Goal: Information Seeking & Learning: Check status

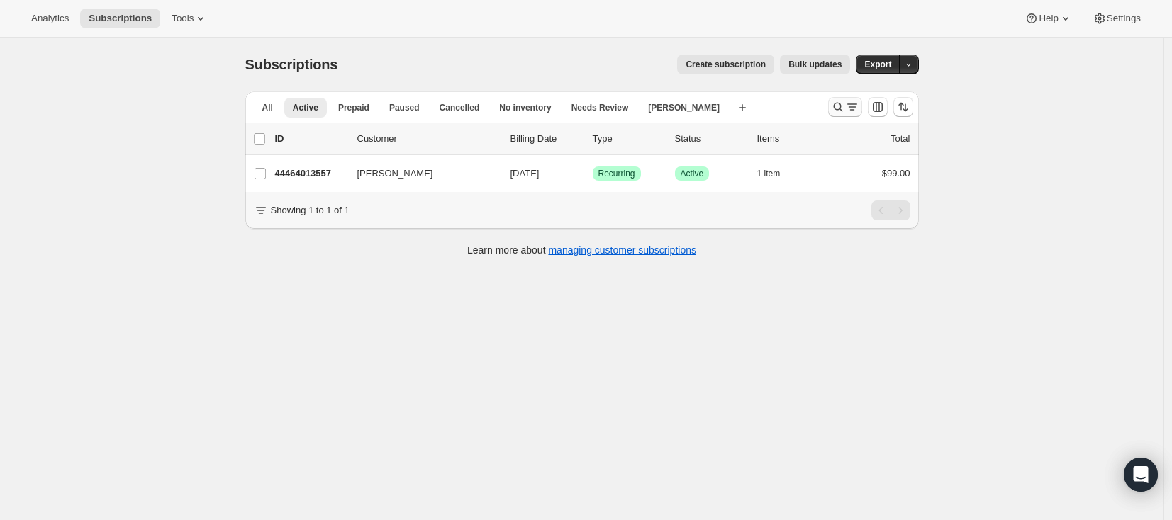
click at [842, 108] on icon "Search and filter results" at bounding box center [838, 107] width 14 height 14
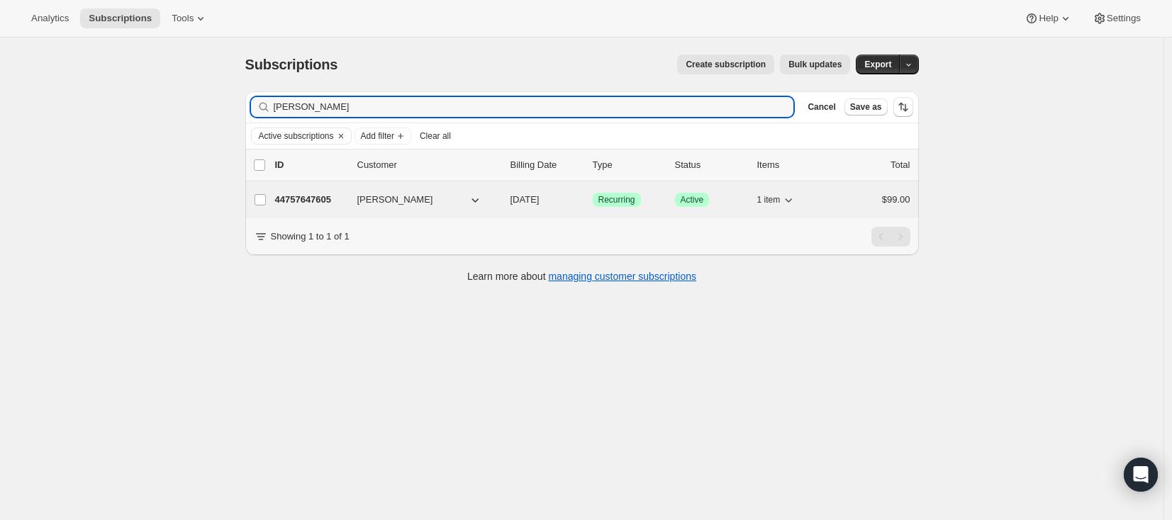
type input "clint"
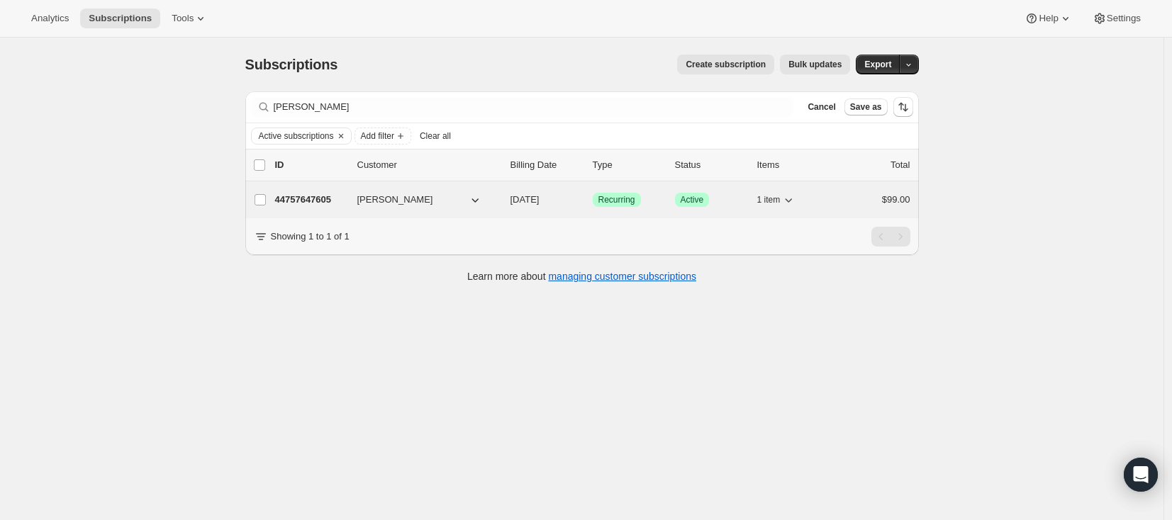
click at [301, 201] on p "44757647605" at bounding box center [310, 200] width 71 height 14
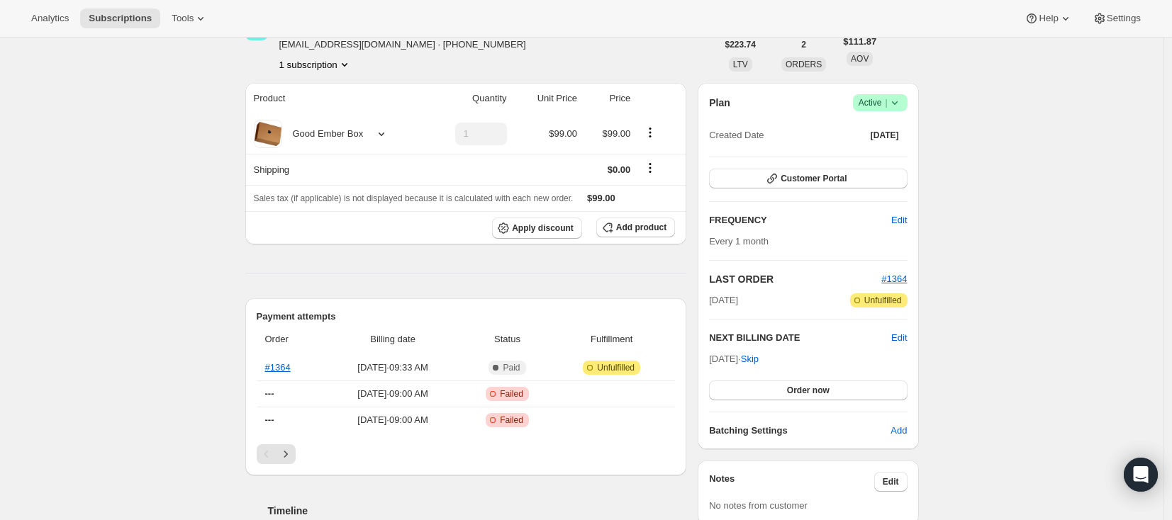
scroll to position [88, 0]
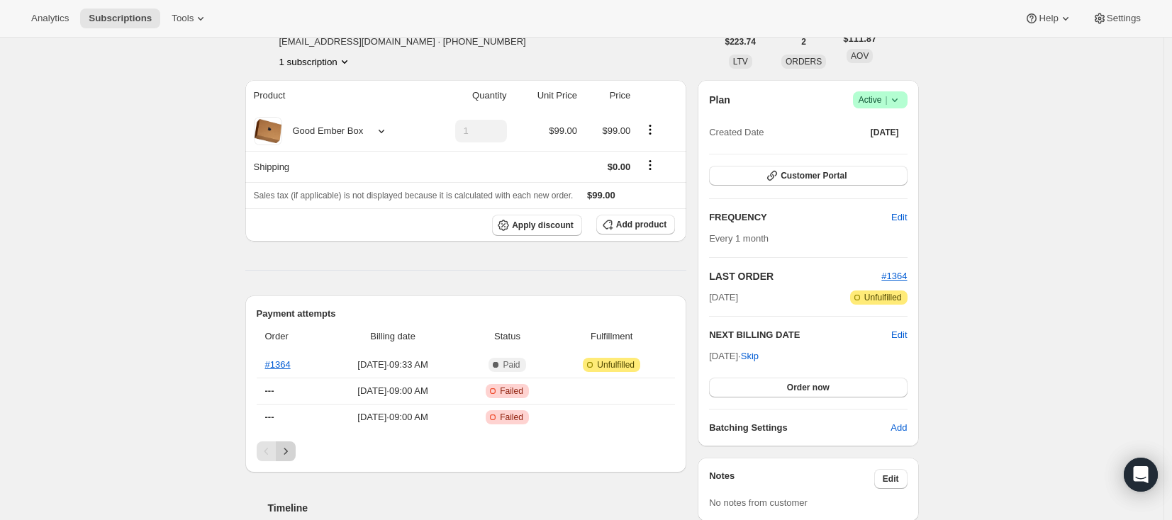
click at [285, 449] on icon "Next" at bounding box center [286, 452] width 14 height 14
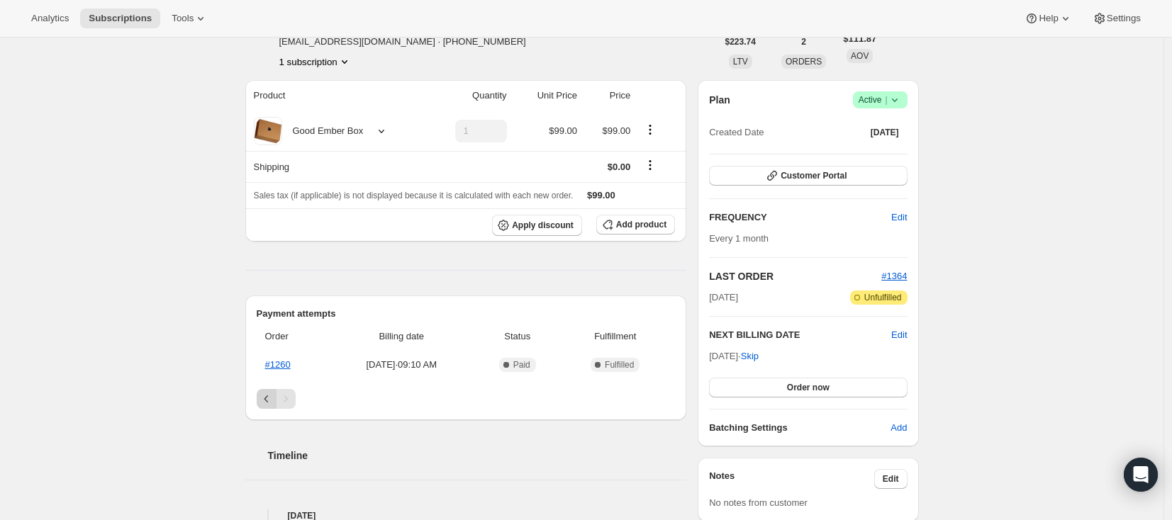
click at [268, 396] on icon "Previous" at bounding box center [266, 399] width 4 height 7
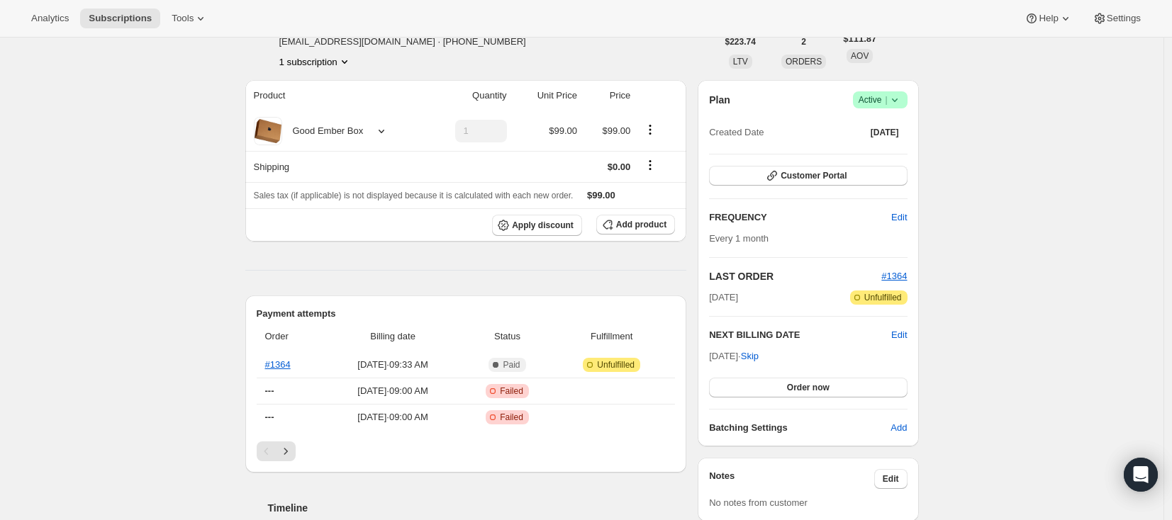
click at [64, 252] on div "Subscription #44757647605. This page is ready Subscription #44757647605 Success…" at bounding box center [581, 518] width 1163 height 1136
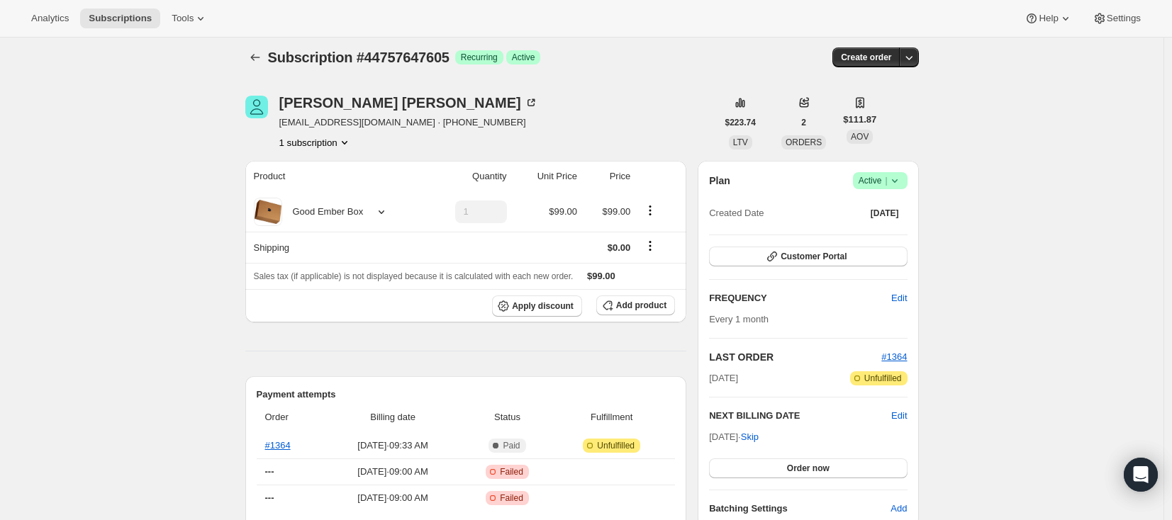
scroll to position [0, 0]
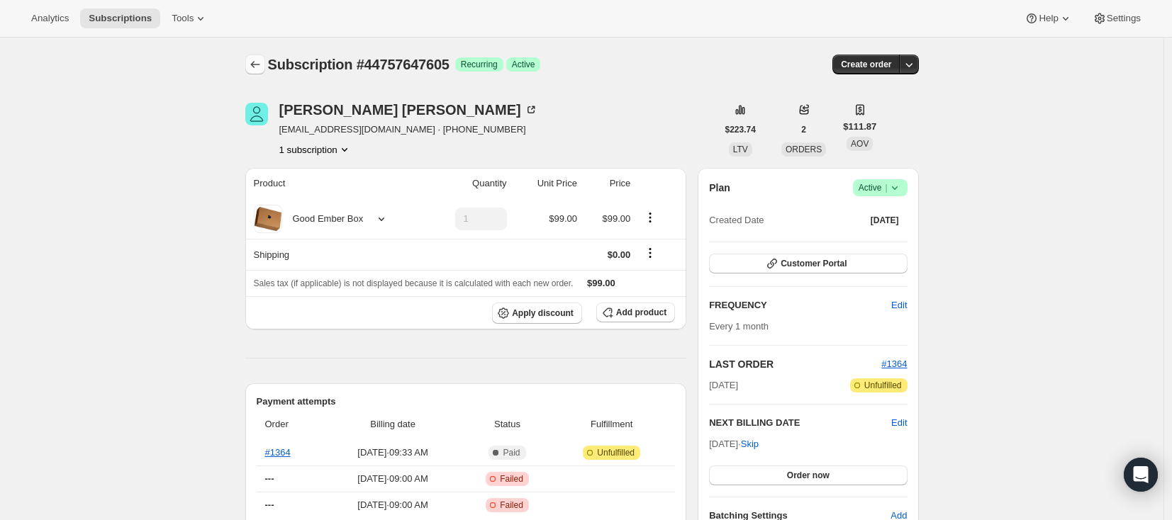
click at [259, 62] on icon "Subscriptions" at bounding box center [255, 64] width 14 height 14
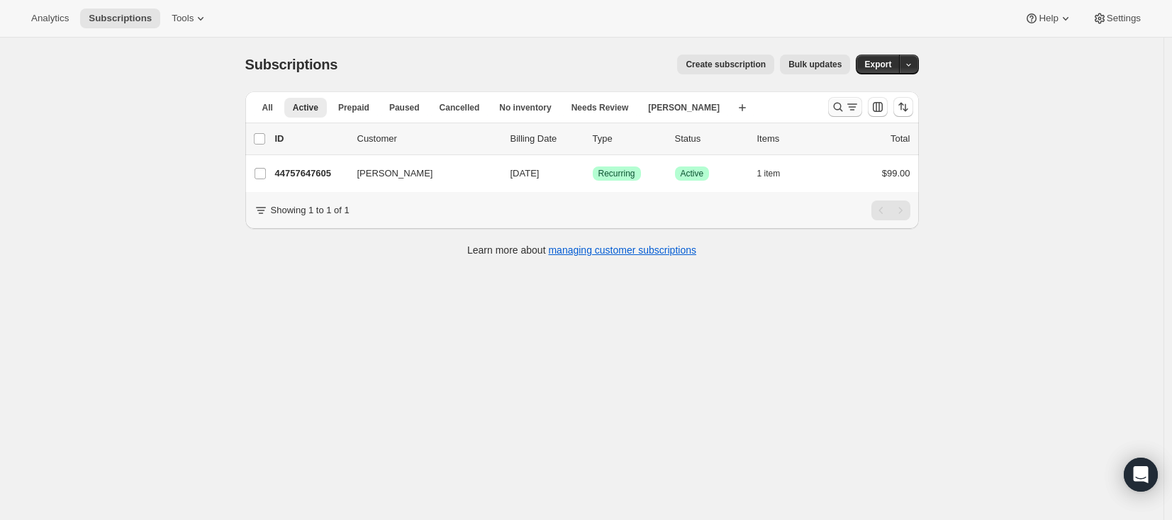
click at [839, 108] on icon "Search and filter results" at bounding box center [838, 107] width 14 height 14
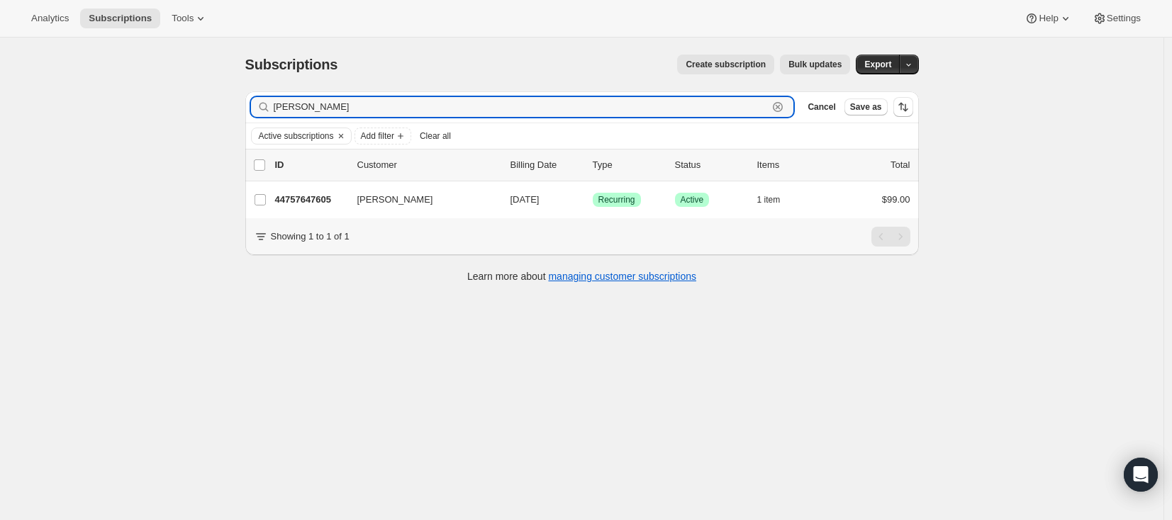
click at [782, 108] on icon "button" at bounding box center [778, 107] width 14 height 14
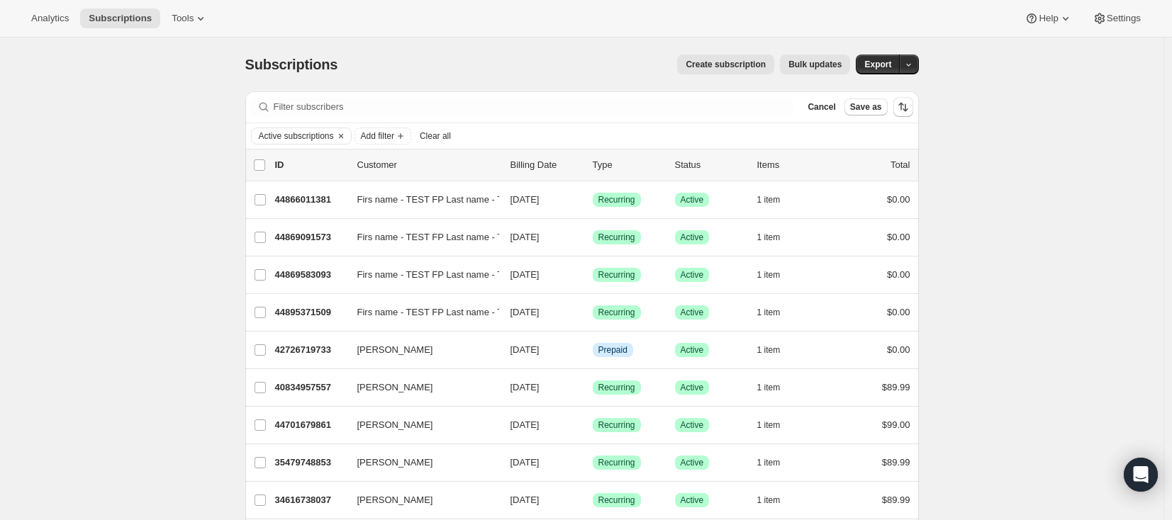
click at [118, 18] on span "Subscriptions" at bounding box center [120, 18] width 63 height 11
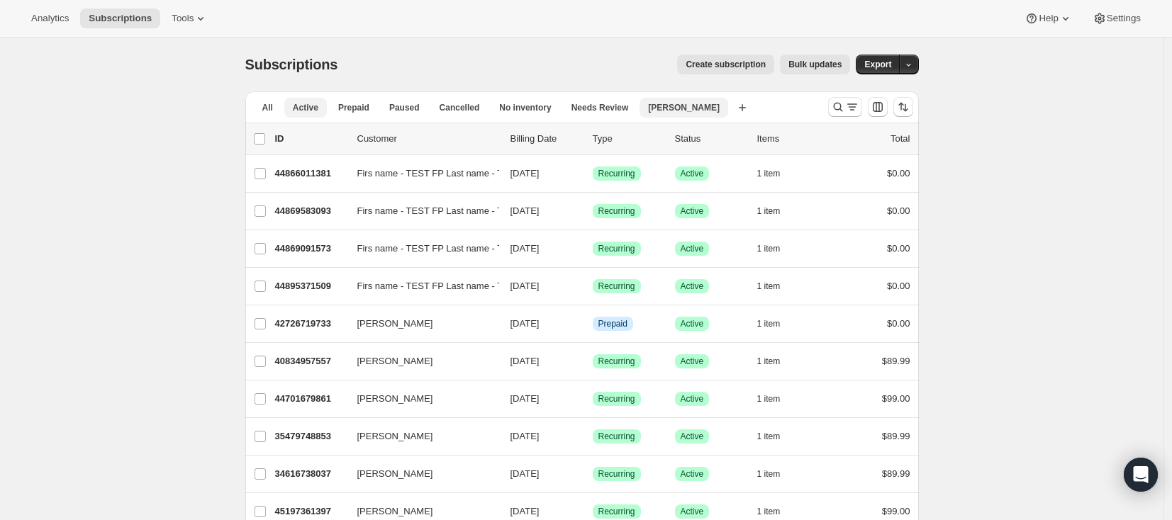
click at [664, 113] on span "[PERSON_NAME]" at bounding box center [684, 107] width 72 height 11
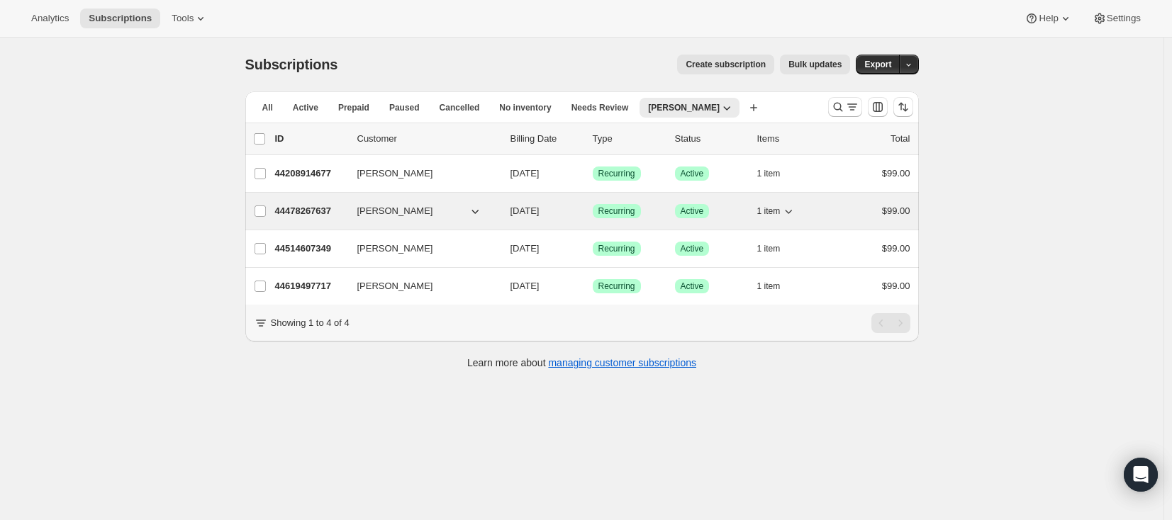
click at [322, 213] on p "44478267637" at bounding box center [310, 211] width 71 height 14
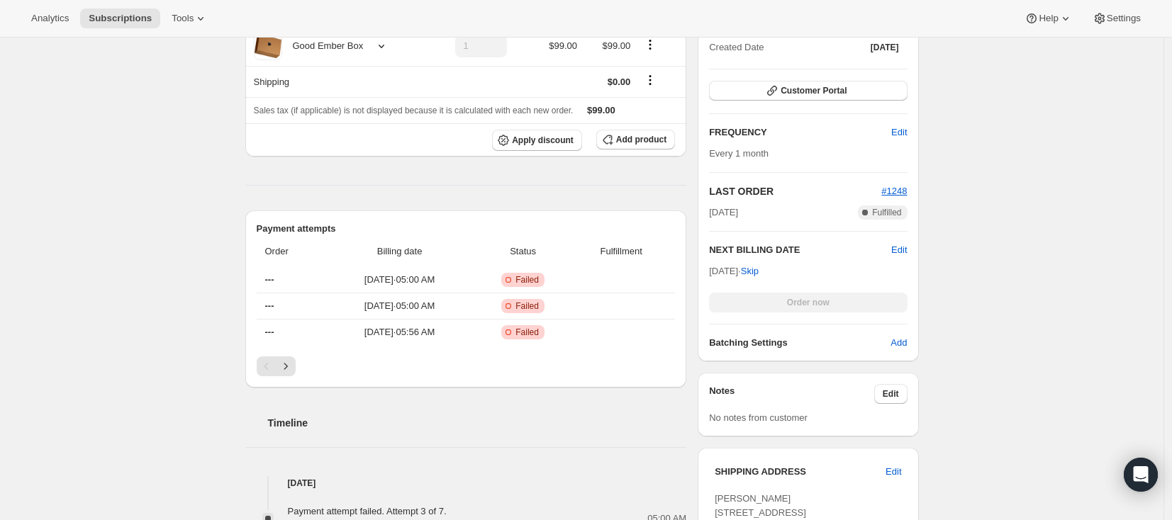
scroll to position [340, 0]
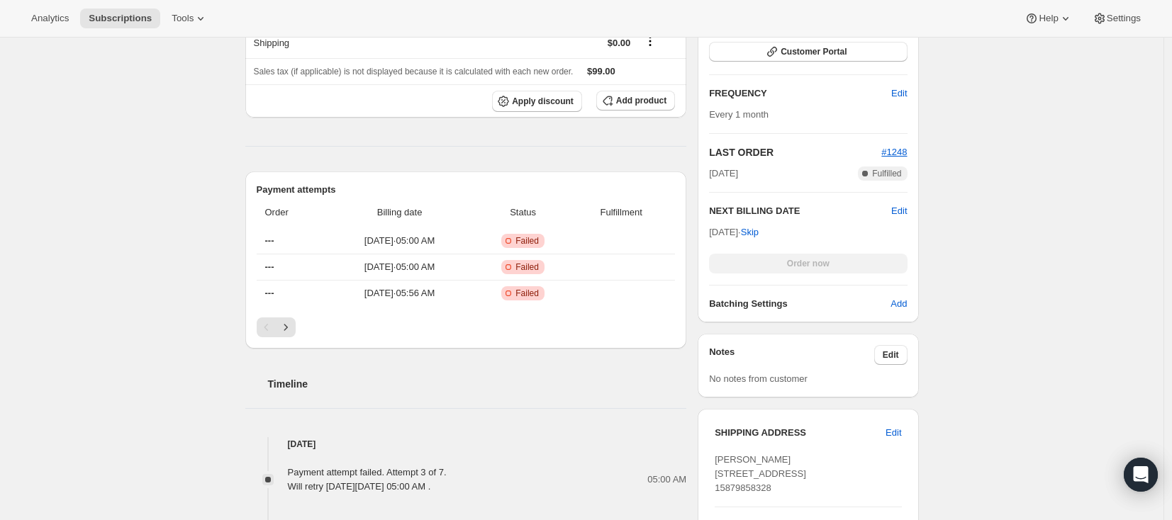
click at [1031, 227] on div "Subscription #44478267637. This page is ready Subscription #44478267637 Success…" at bounding box center [581, 381] width 1163 height 1366
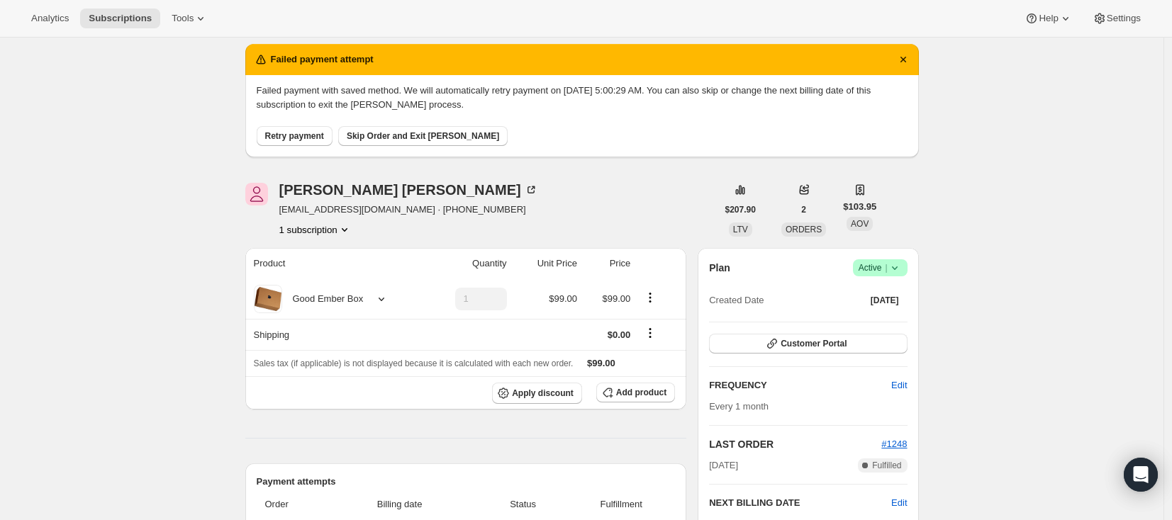
scroll to position [0, 0]
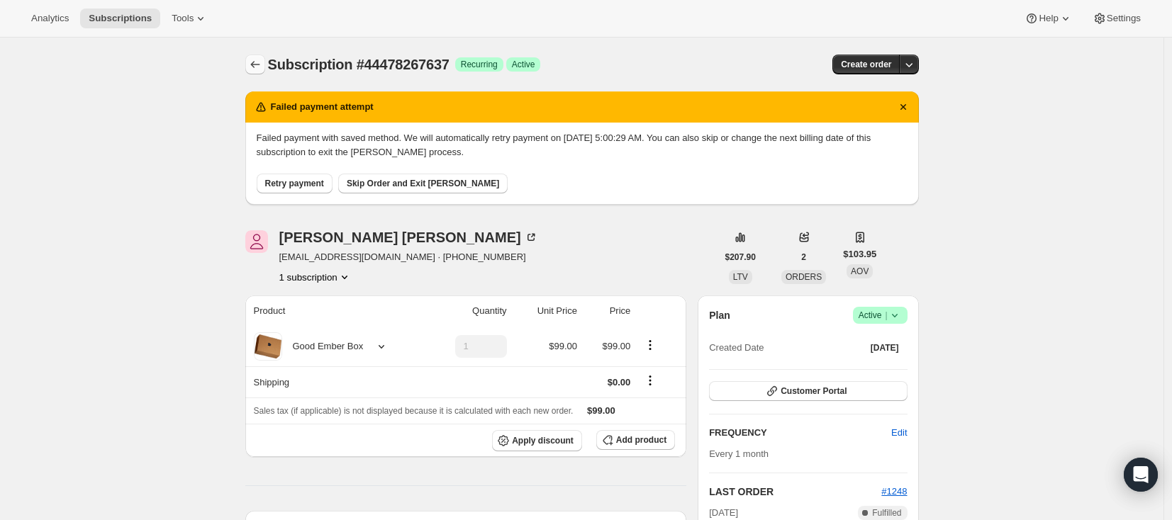
click at [252, 65] on icon "Subscriptions" at bounding box center [255, 64] width 14 height 14
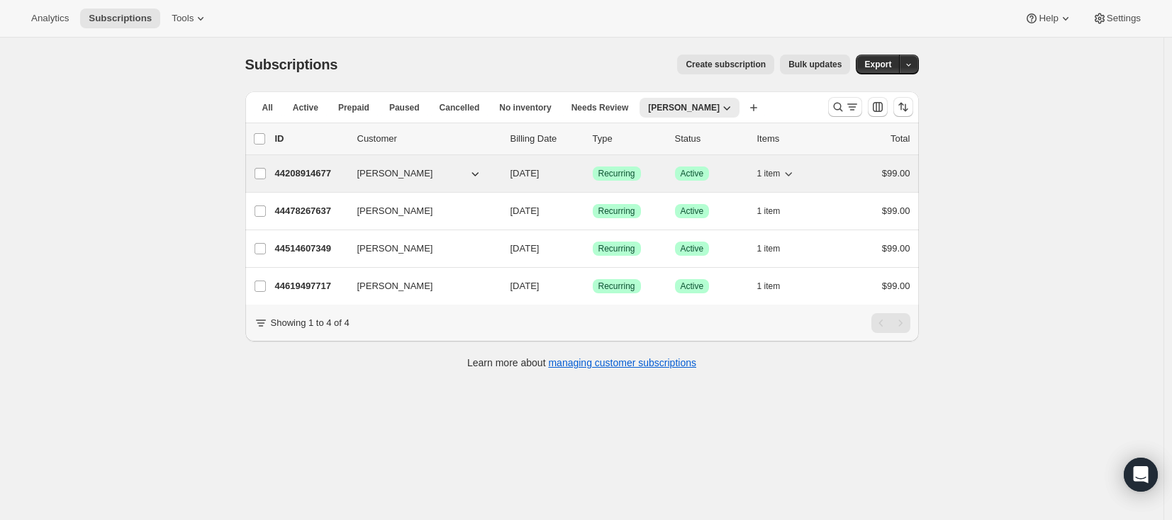
click at [293, 174] on p "44208914677" at bounding box center [310, 174] width 71 height 14
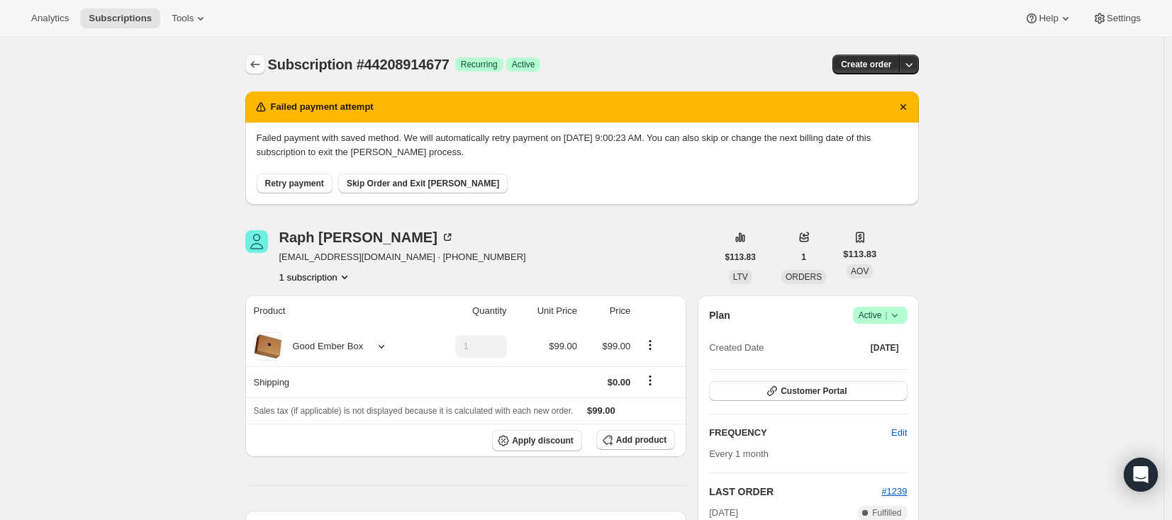
click at [250, 60] on button "Subscriptions" at bounding box center [255, 65] width 20 height 20
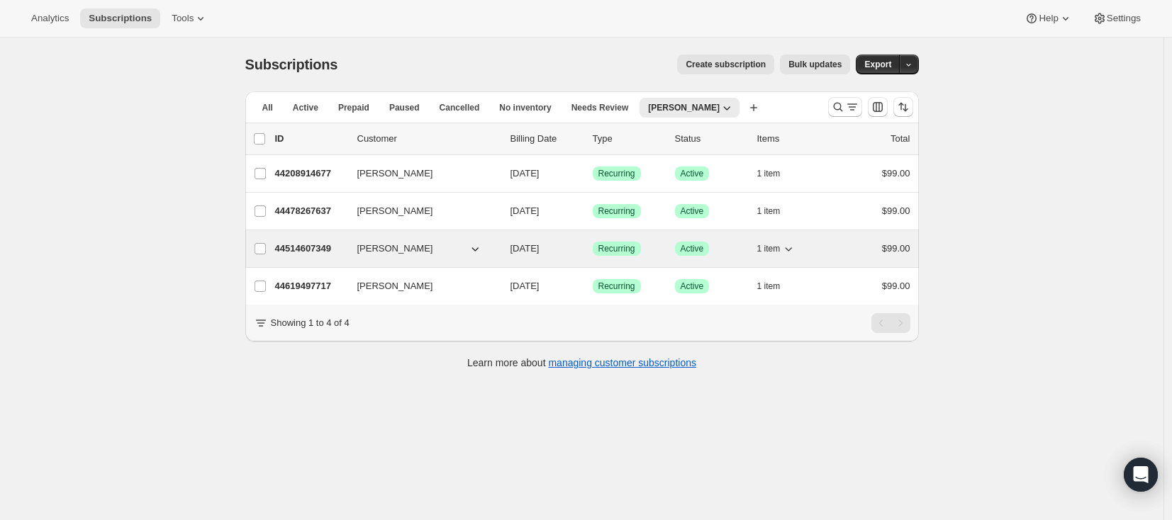
click at [313, 249] on p "44514607349" at bounding box center [310, 249] width 71 height 14
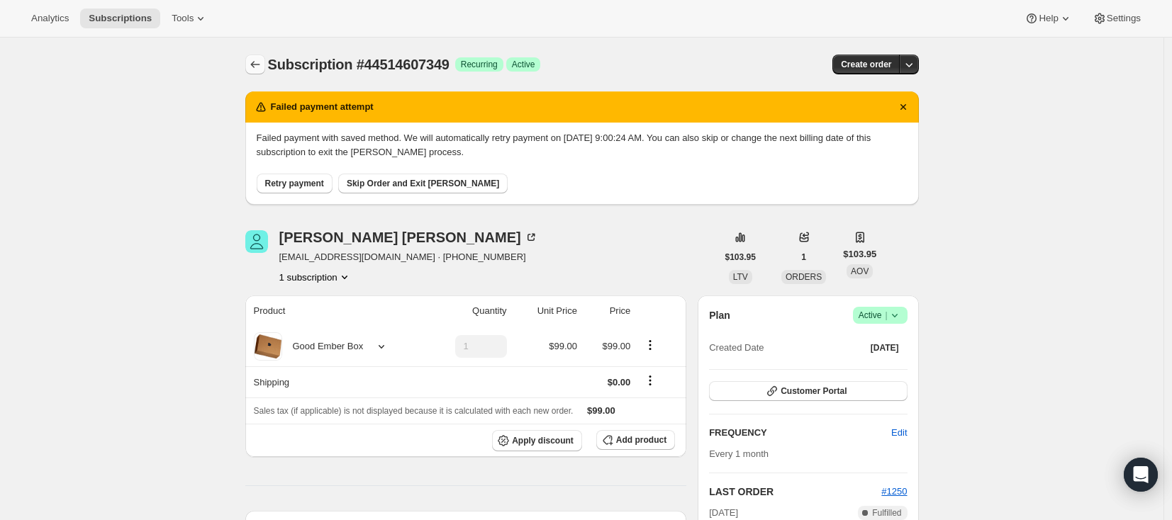
click at [252, 60] on icon "Subscriptions" at bounding box center [255, 64] width 14 height 14
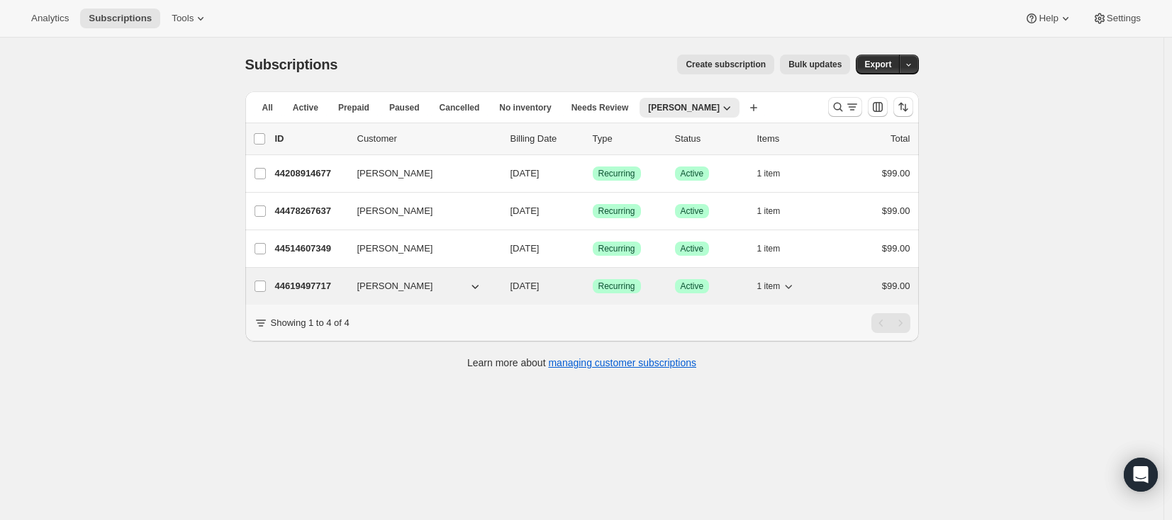
click at [320, 287] on p "44619497717" at bounding box center [310, 286] width 71 height 14
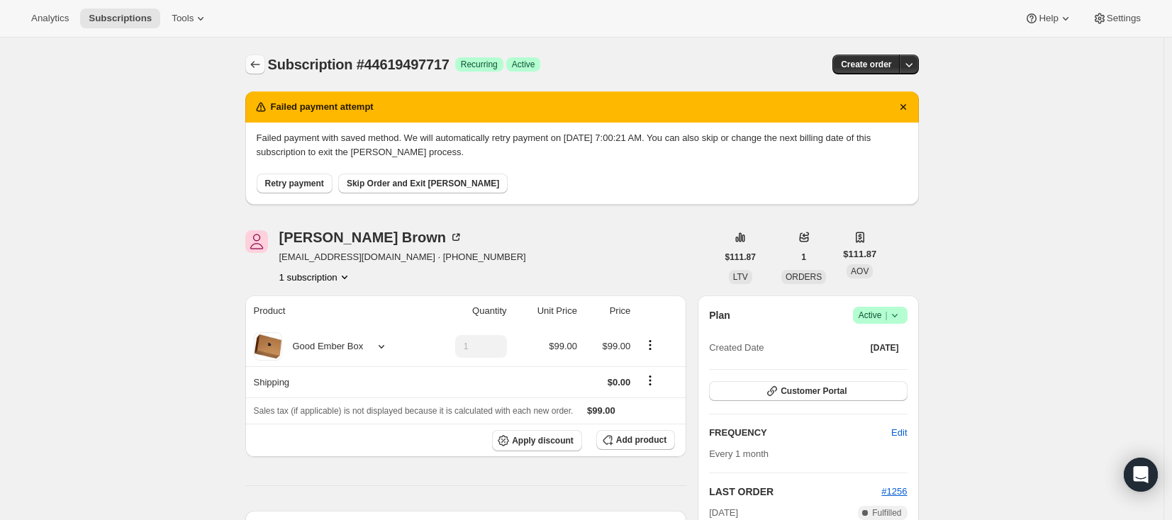
click at [255, 65] on icon "Subscriptions" at bounding box center [254, 64] width 9 height 7
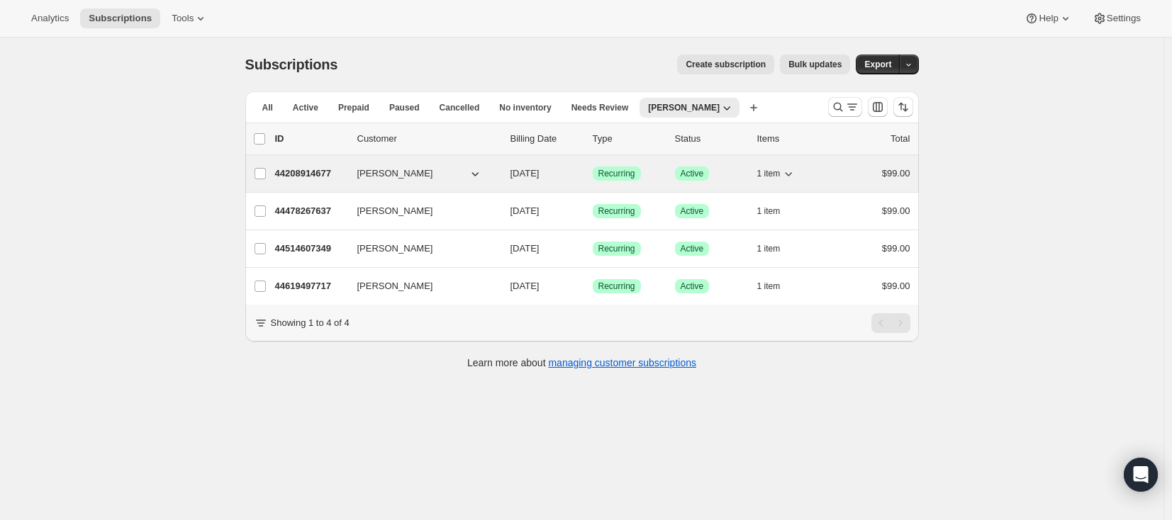
click at [311, 175] on p "44208914677" at bounding box center [310, 174] width 71 height 14
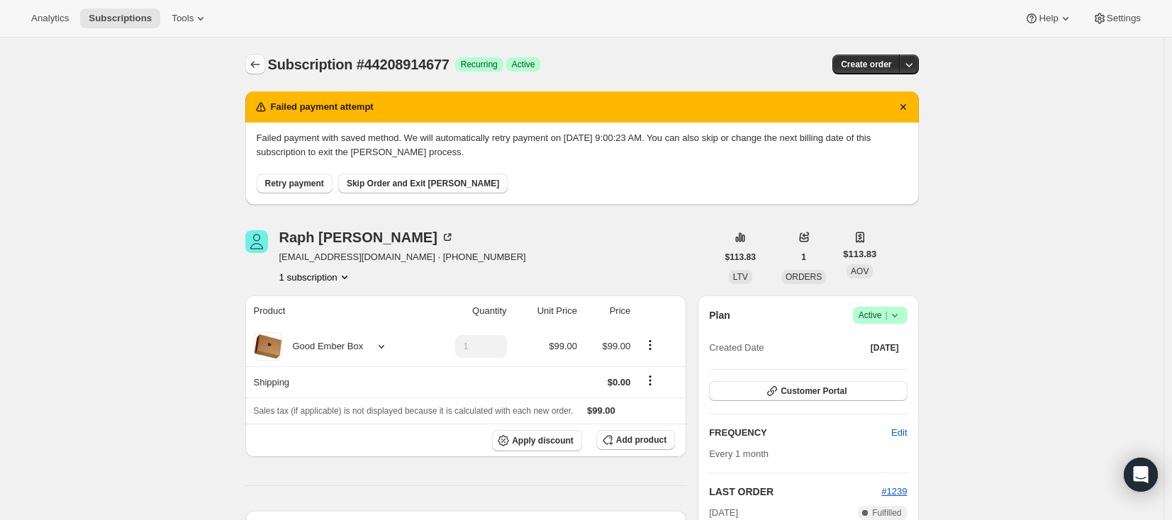
click at [257, 61] on icon "Subscriptions" at bounding box center [255, 64] width 14 height 14
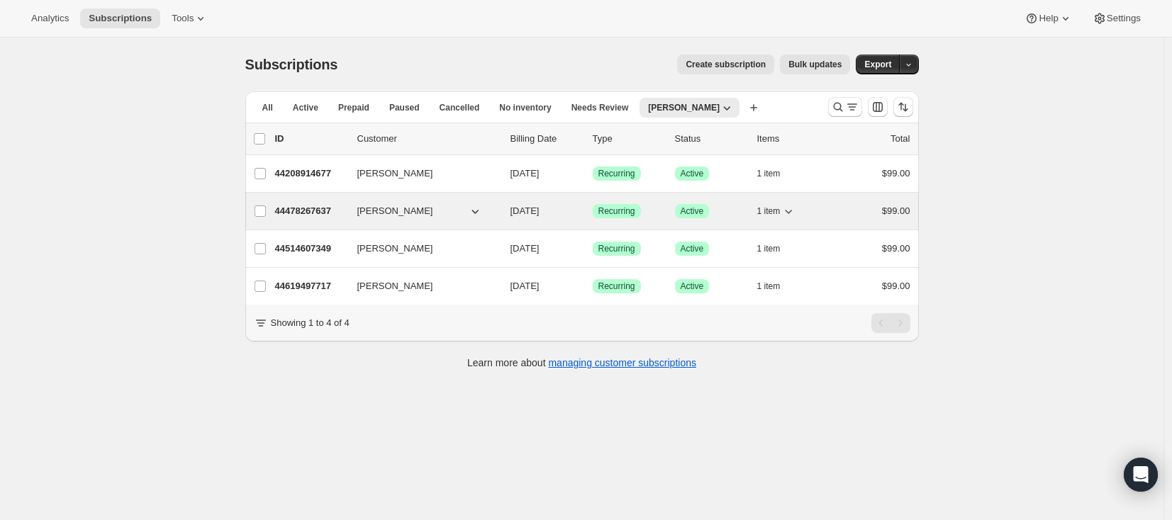
click at [323, 213] on p "44478267637" at bounding box center [310, 211] width 71 height 14
